Goal: Find contact information: Find contact information

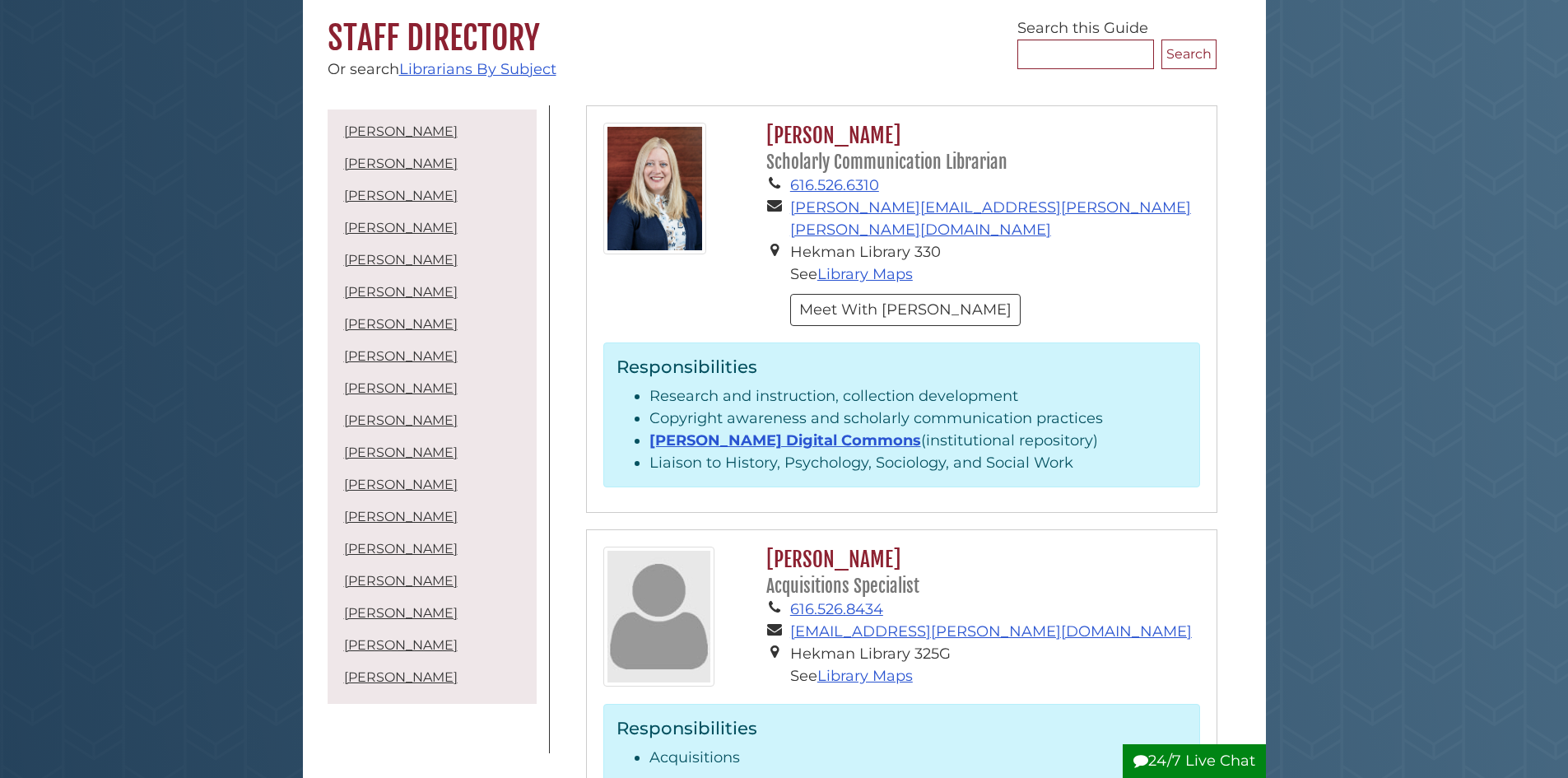
scroll to position [165, 0]
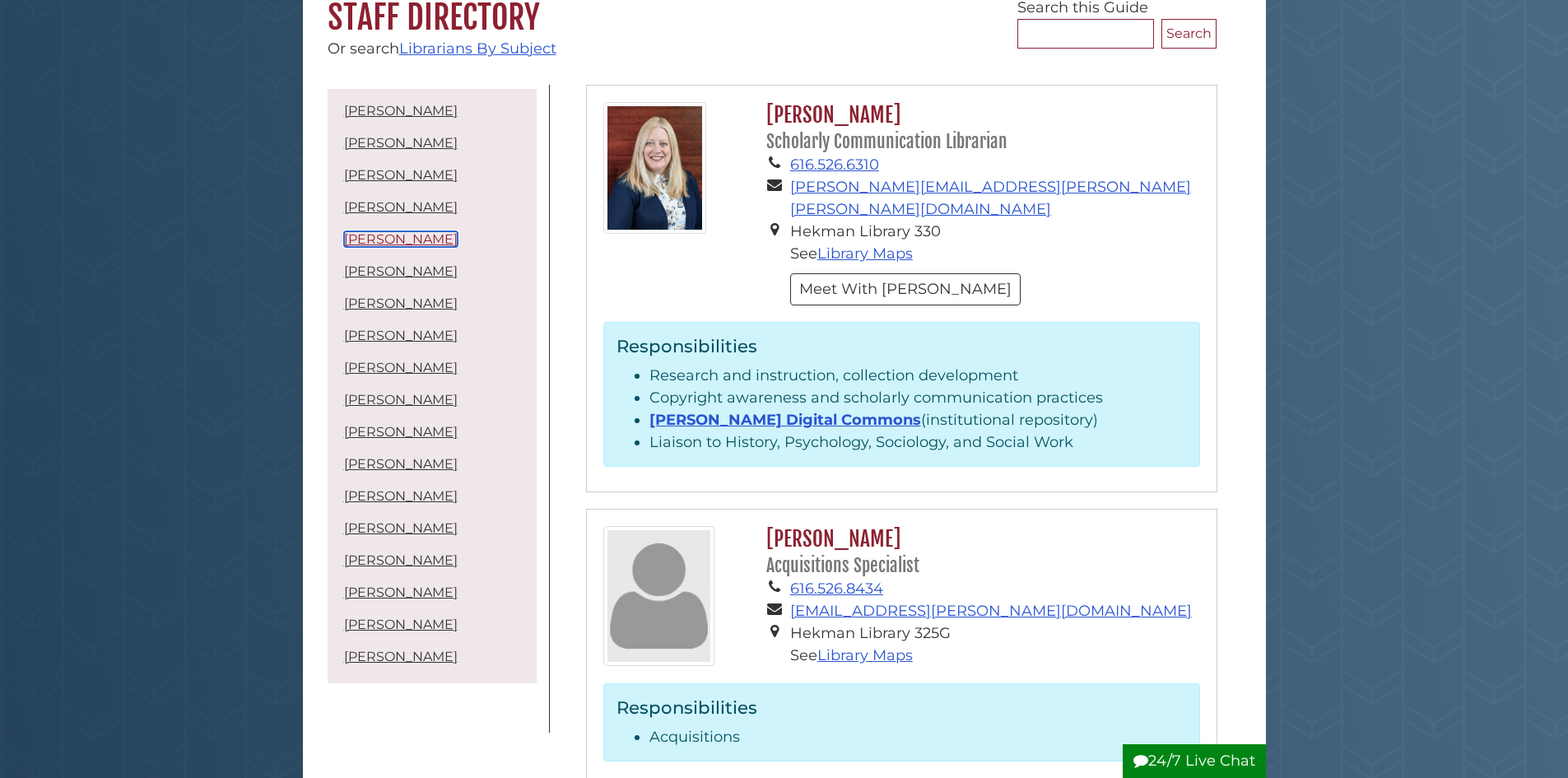
click at [393, 233] on link "[PERSON_NAME]" at bounding box center [400, 239] width 114 height 15
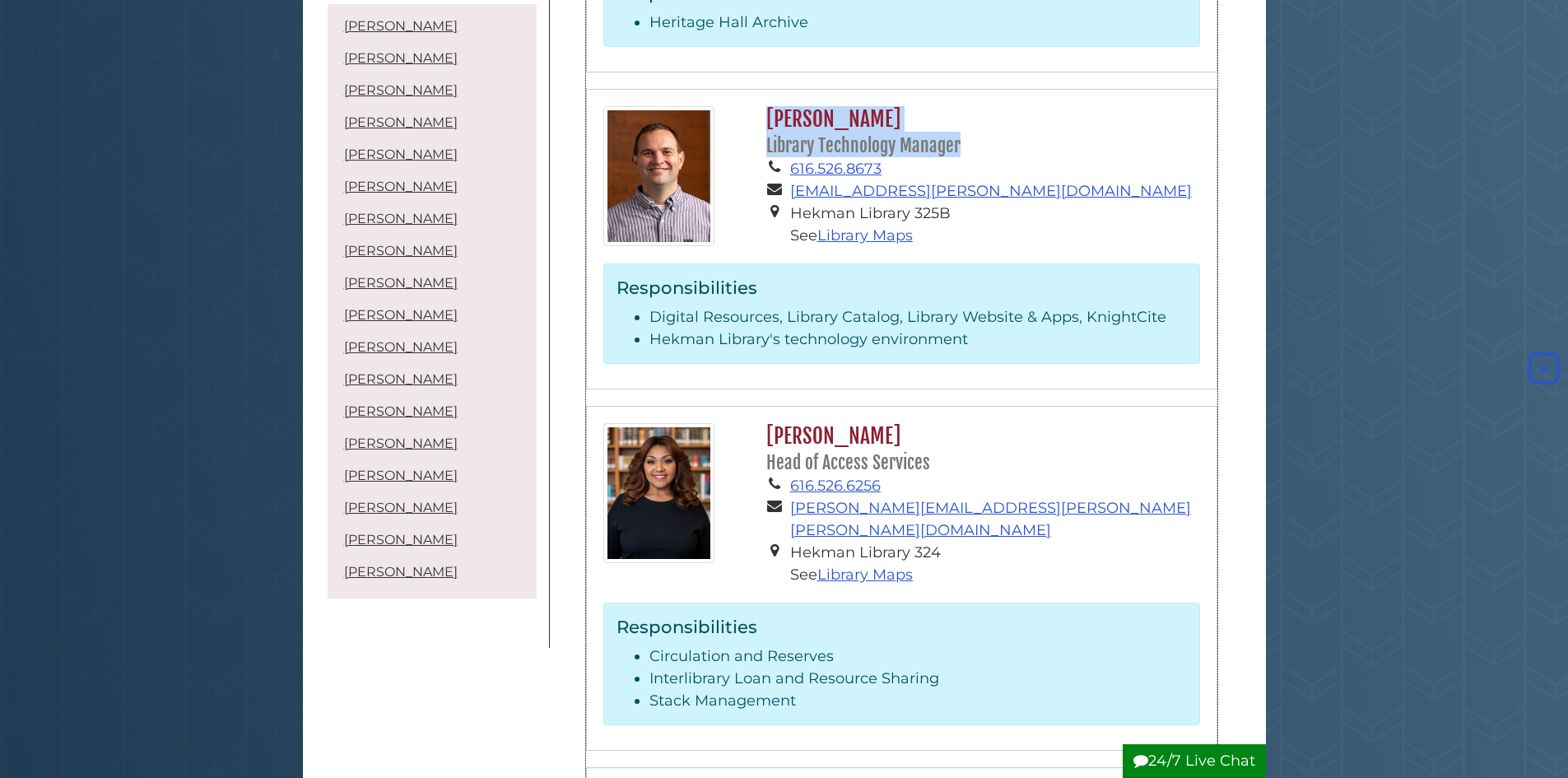
drag, startPoint x: 769, startPoint y: 31, endPoint x: 960, endPoint y: 66, distance: 194.2
click at [960, 106] on h2 "[PERSON_NAME] Library Technology Manager" at bounding box center [978, 132] width 441 height 52
copy h2 "[PERSON_NAME] Library Technology Manager"
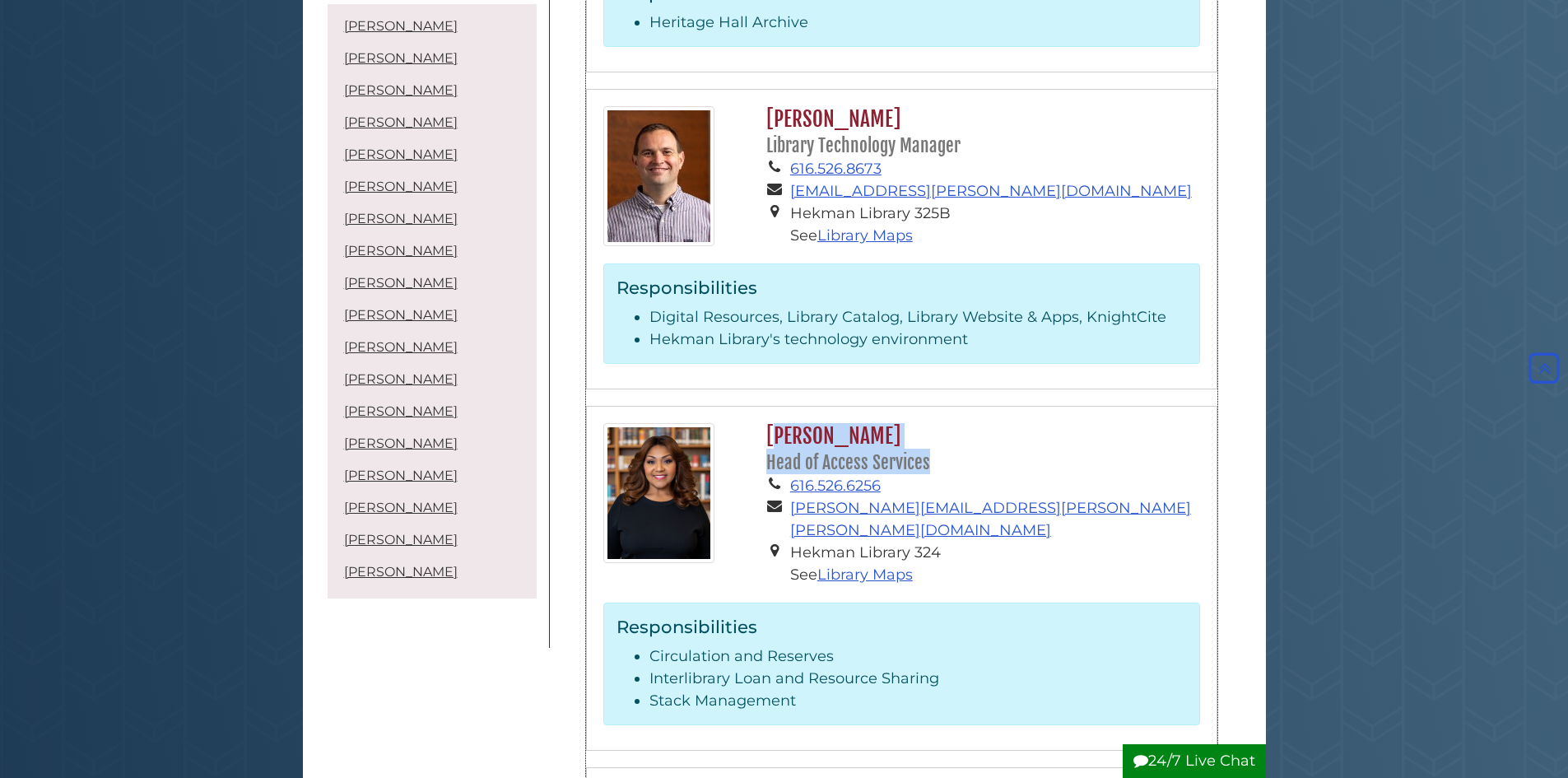
drag, startPoint x: 771, startPoint y: 349, endPoint x: 863, endPoint y: 378, distance: 96.5
click at [926, 424] on h2 "[PERSON_NAME] Head of Access Services" at bounding box center [978, 449] width 441 height 52
click at [812, 424] on h2 "[PERSON_NAME] Head of Access Services" at bounding box center [978, 449] width 441 height 52
drag, startPoint x: 771, startPoint y: 346, endPoint x: 789, endPoint y: 349, distance: 18.2
click at [791, 424] on h2 "[PERSON_NAME] Head of Access Services" at bounding box center [978, 449] width 441 height 52
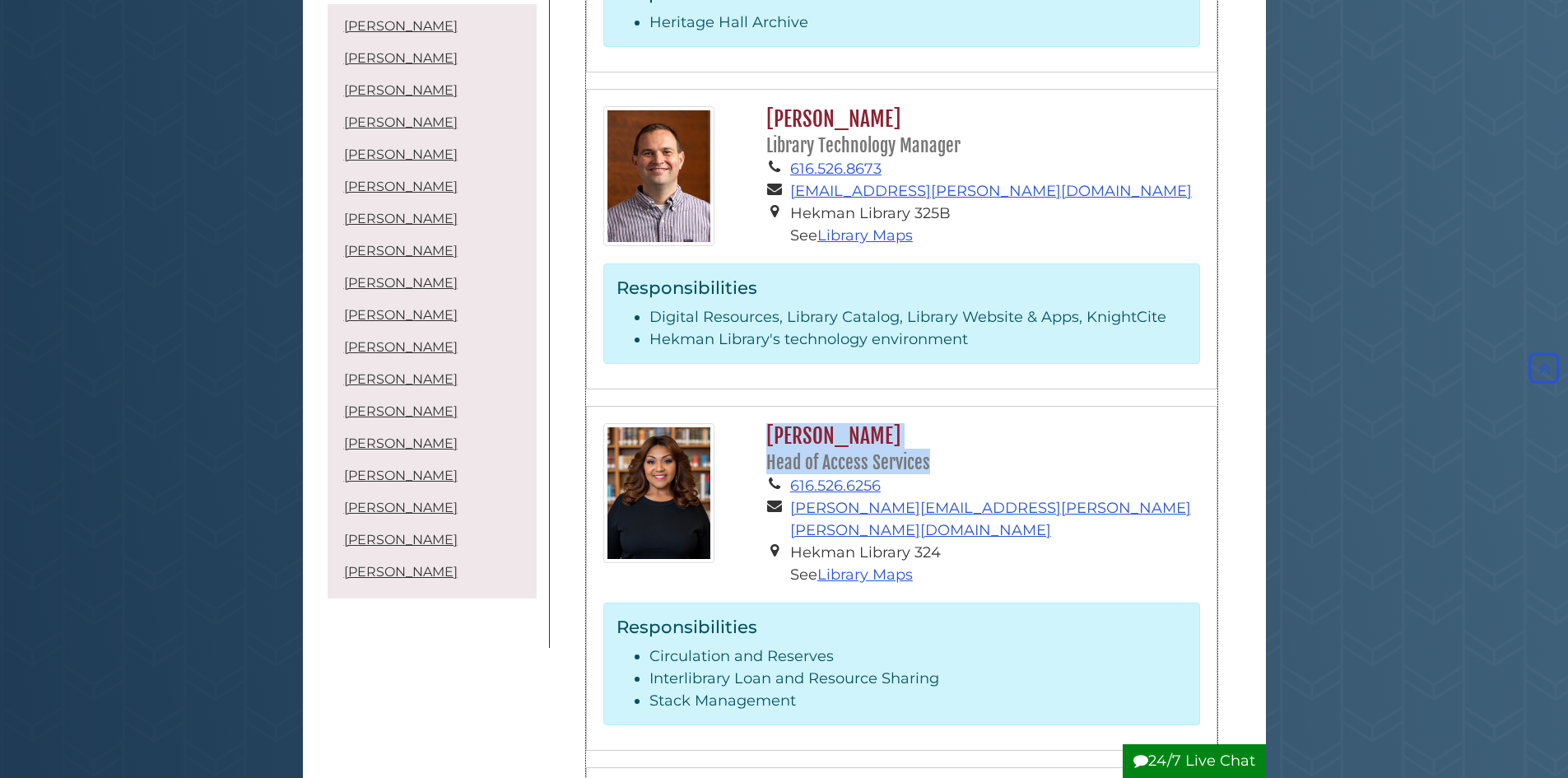
drag, startPoint x: 766, startPoint y: 350, endPoint x: 930, endPoint y: 375, distance: 165.9
click at [930, 424] on h2 "[PERSON_NAME] Head of Access Services" at bounding box center [978, 449] width 441 height 52
copy h2 "[PERSON_NAME] Head of Access Services"
